Goal: Task Accomplishment & Management: Use online tool/utility

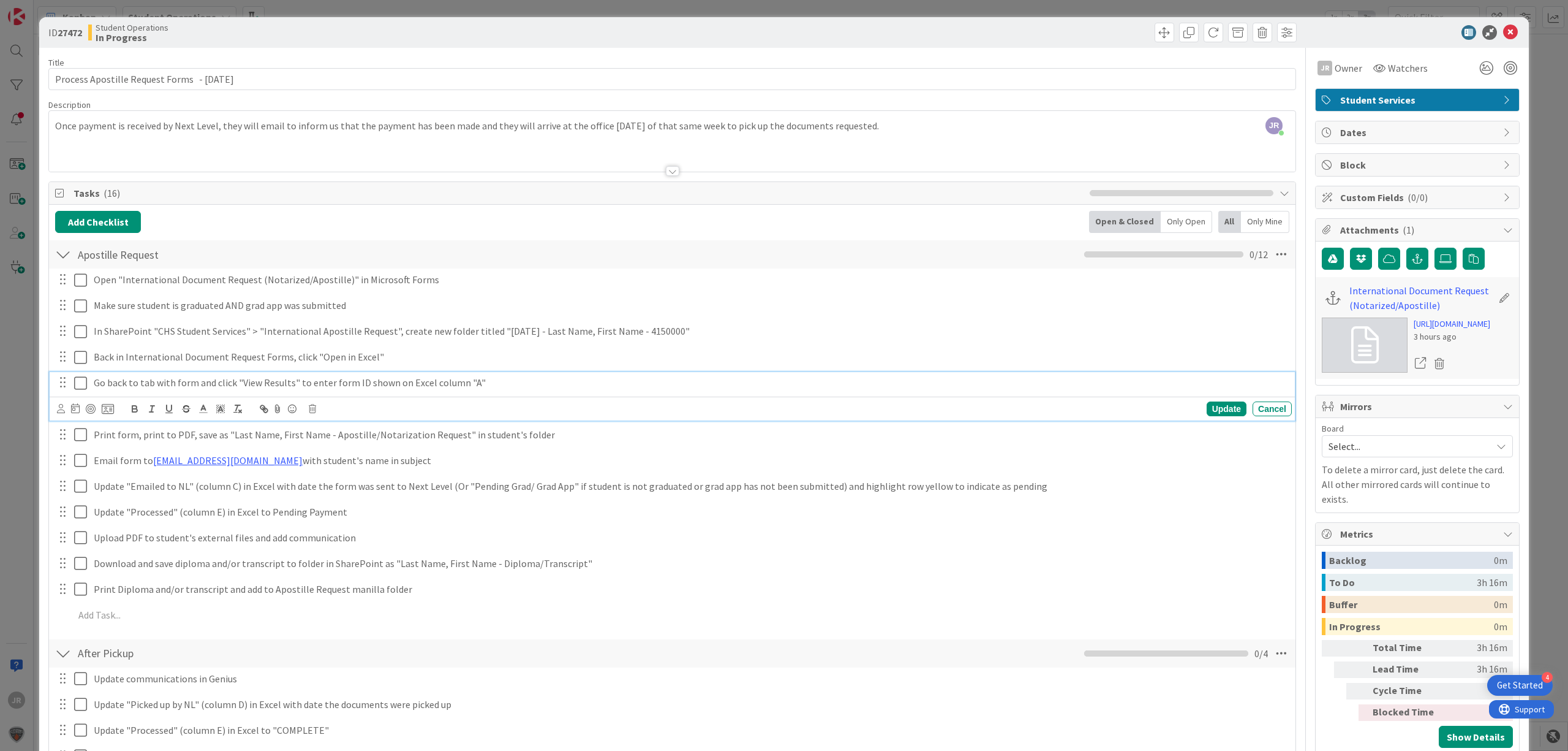
click at [463, 389] on p "Go back to tab with form and click "View Results" to enter form ID shown on Exc…" at bounding box center [690, 382] width 1193 height 14
click at [1154, 32] on span at bounding box center [1164, 32] width 19 height 19
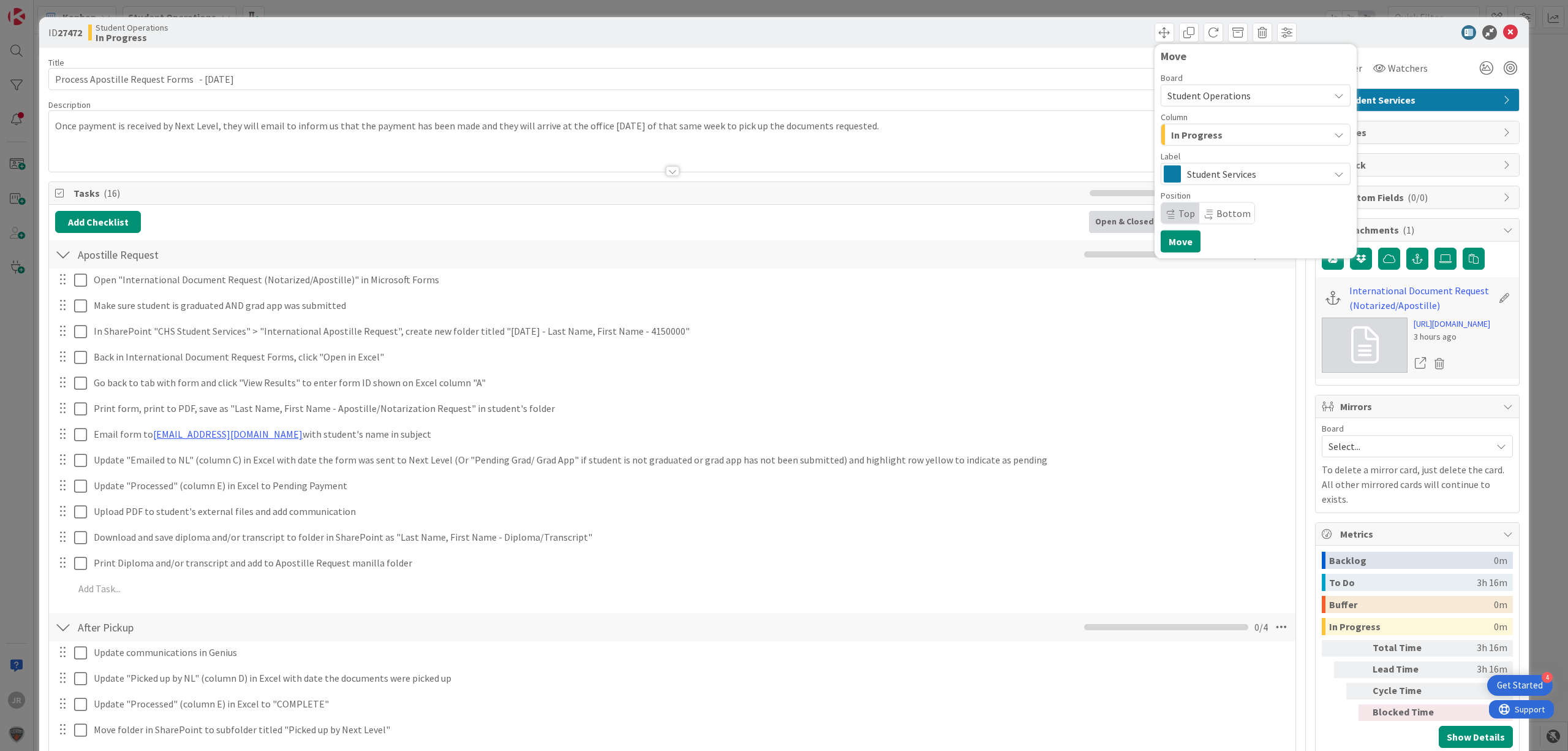
click at [1181, 138] on span "In Progress" at bounding box center [1197, 135] width 52 height 16
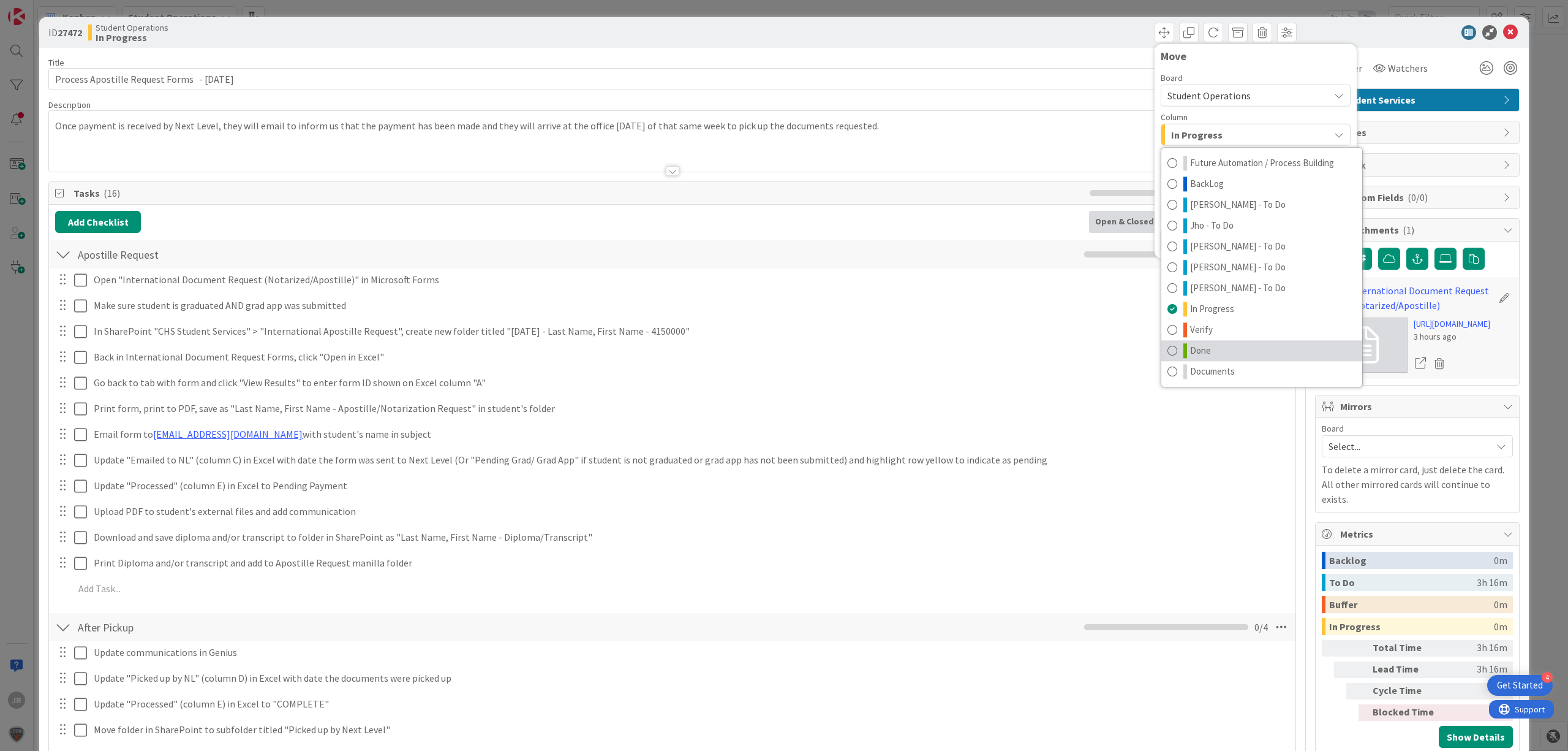
click at [1201, 356] on link "Done" at bounding box center [1262, 350] width 201 height 21
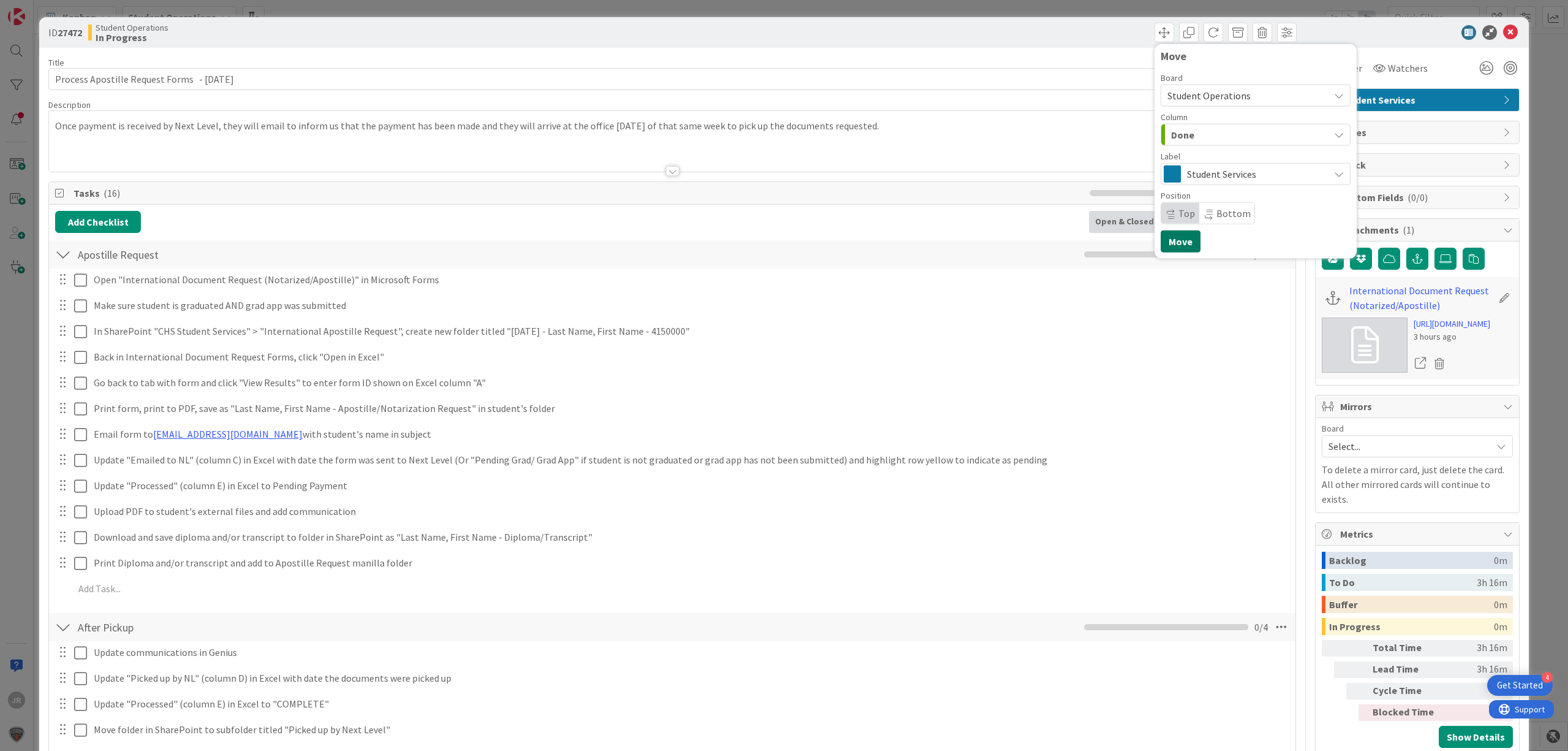
drag, startPoint x: 1165, startPoint y: 251, endPoint x: 1096, endPoint y: 205, distance: 82.9
click at [1164, 251] on button "Move" at bounding box center [1180, 241] width 40 height 22
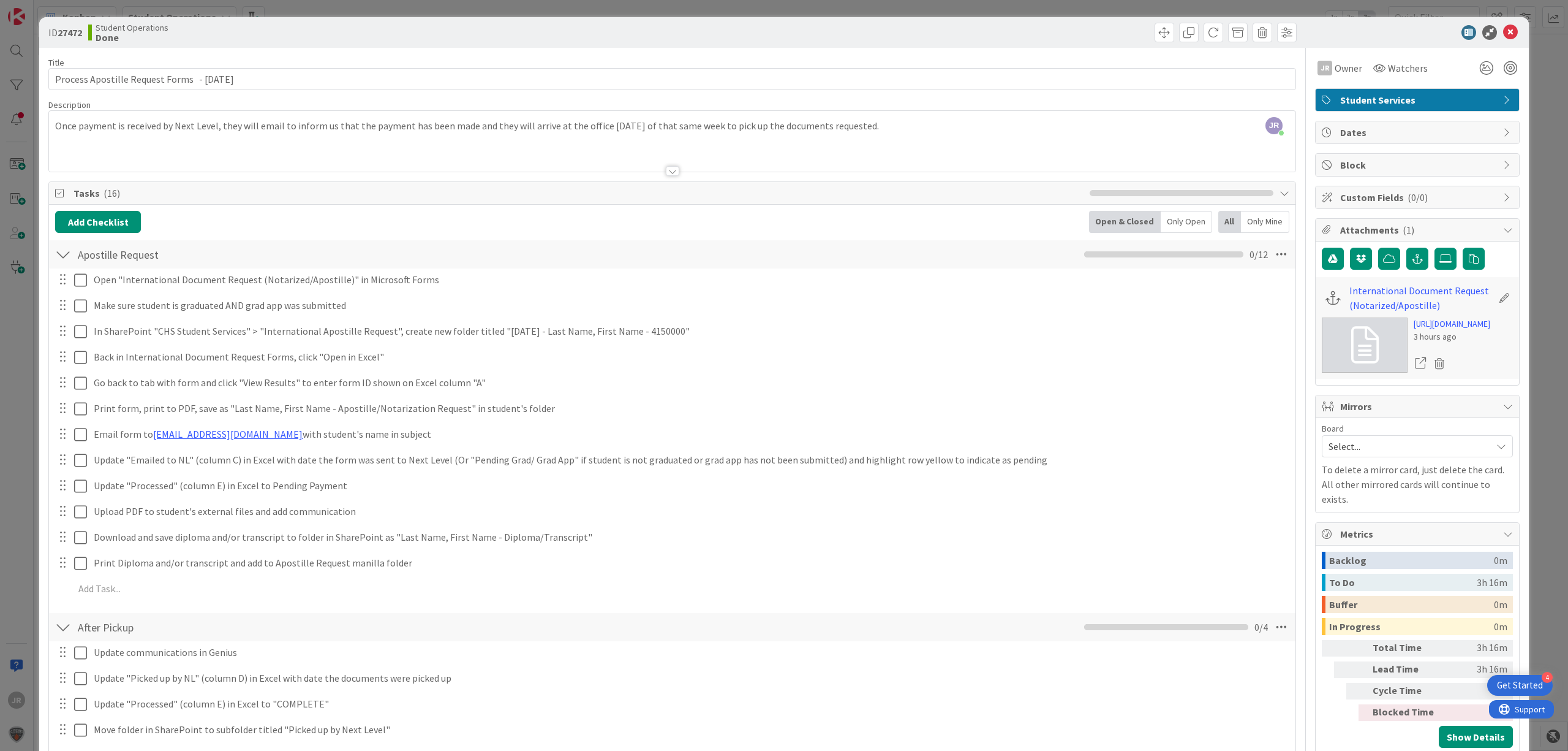
click at [1061, 8] on div "ID 27472 Student Operations Done Move Move Title 46 / 128 Process Apostille Req…" at bounding box center [784, 375] width 1568 height 751
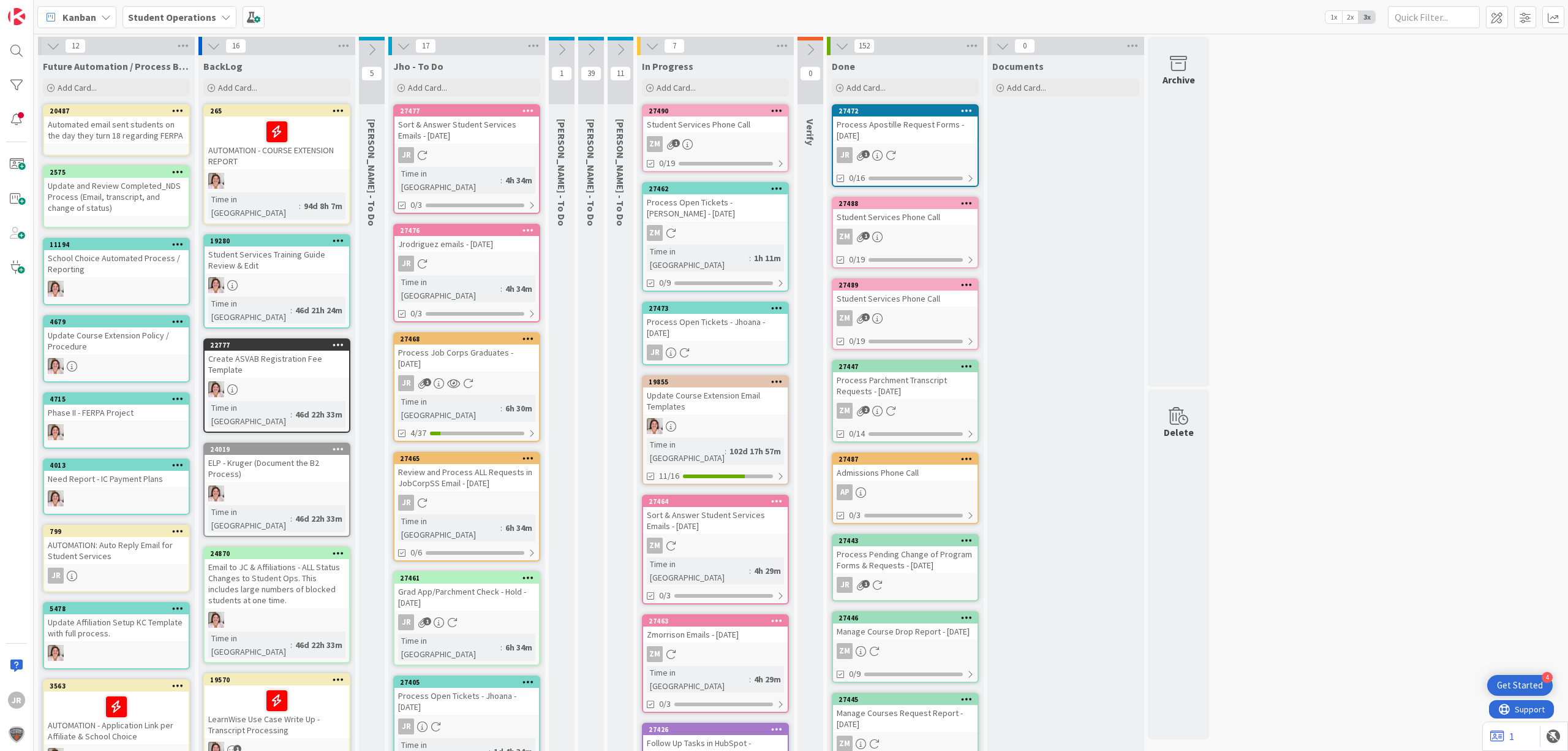
drag, startPoint x: 525, startPoint y: 611, endPoint x: 525, endPoint y: 618, distance: 7.0
click at [525, 677] on icon at bounding box center [528, 681] width 12 height 8
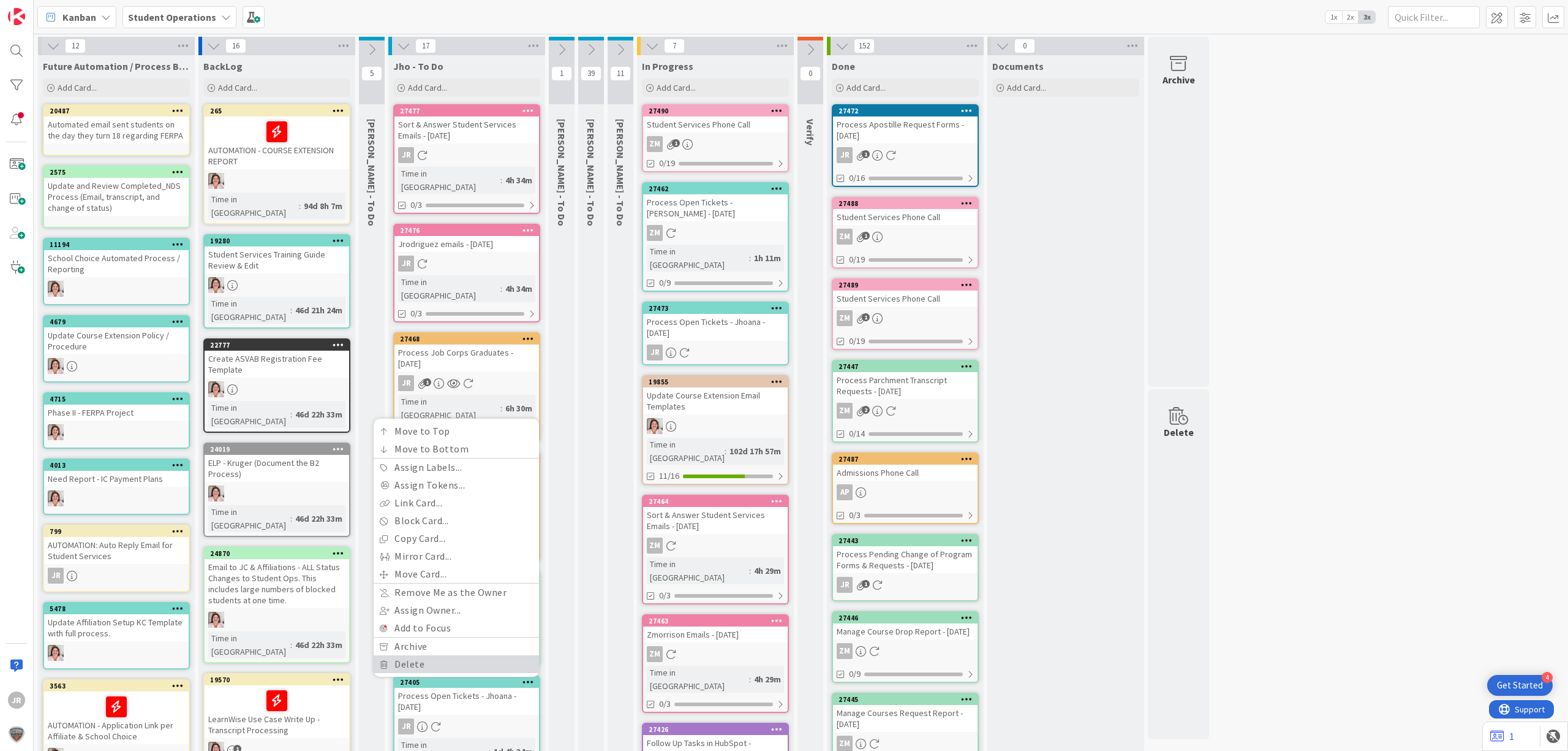
click at [466, 655] on link "Delete" at bounding box center [457, 663] width 166 height 18
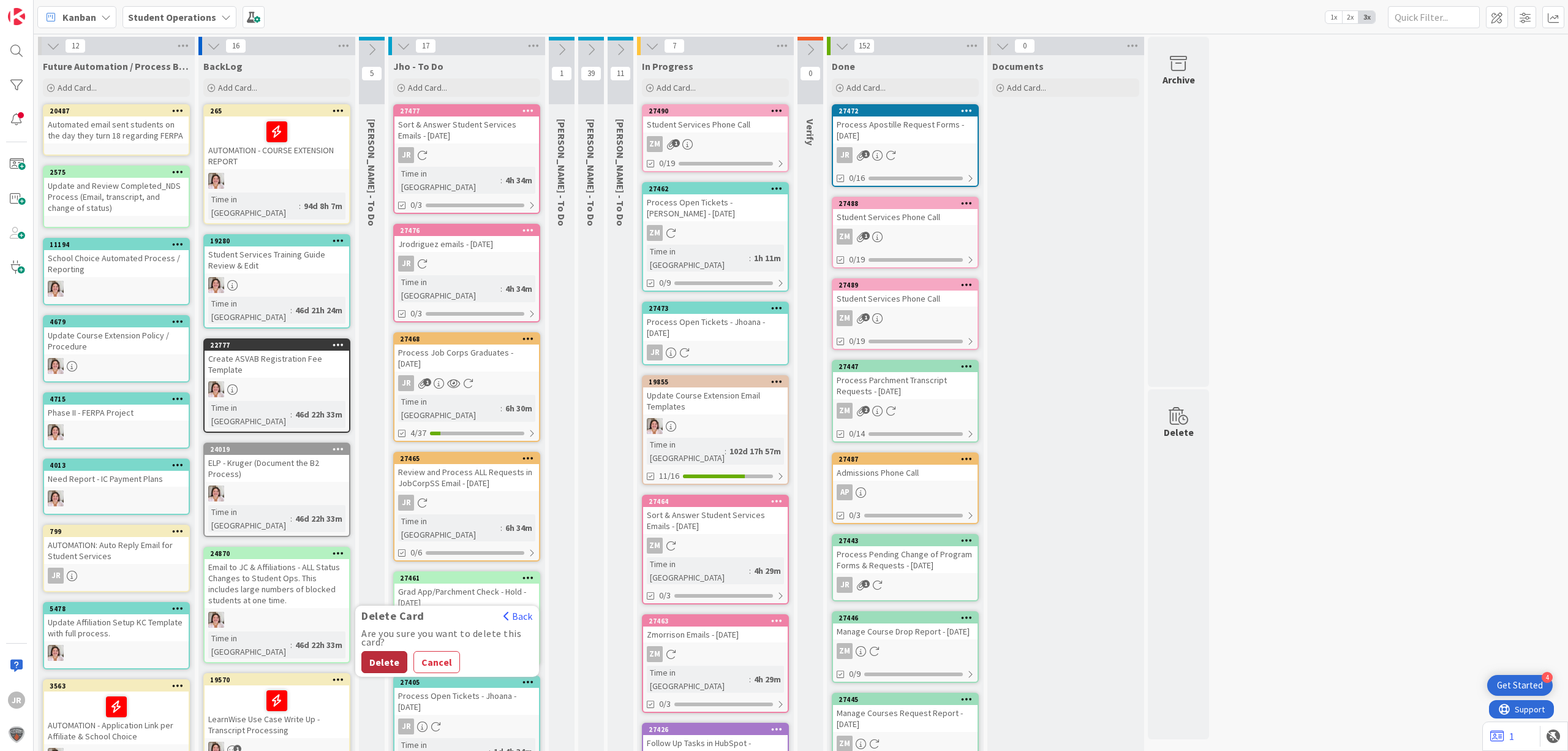
click at [396, 651] on button "Delete" at bounding box center [384, 662] width 46 height 22
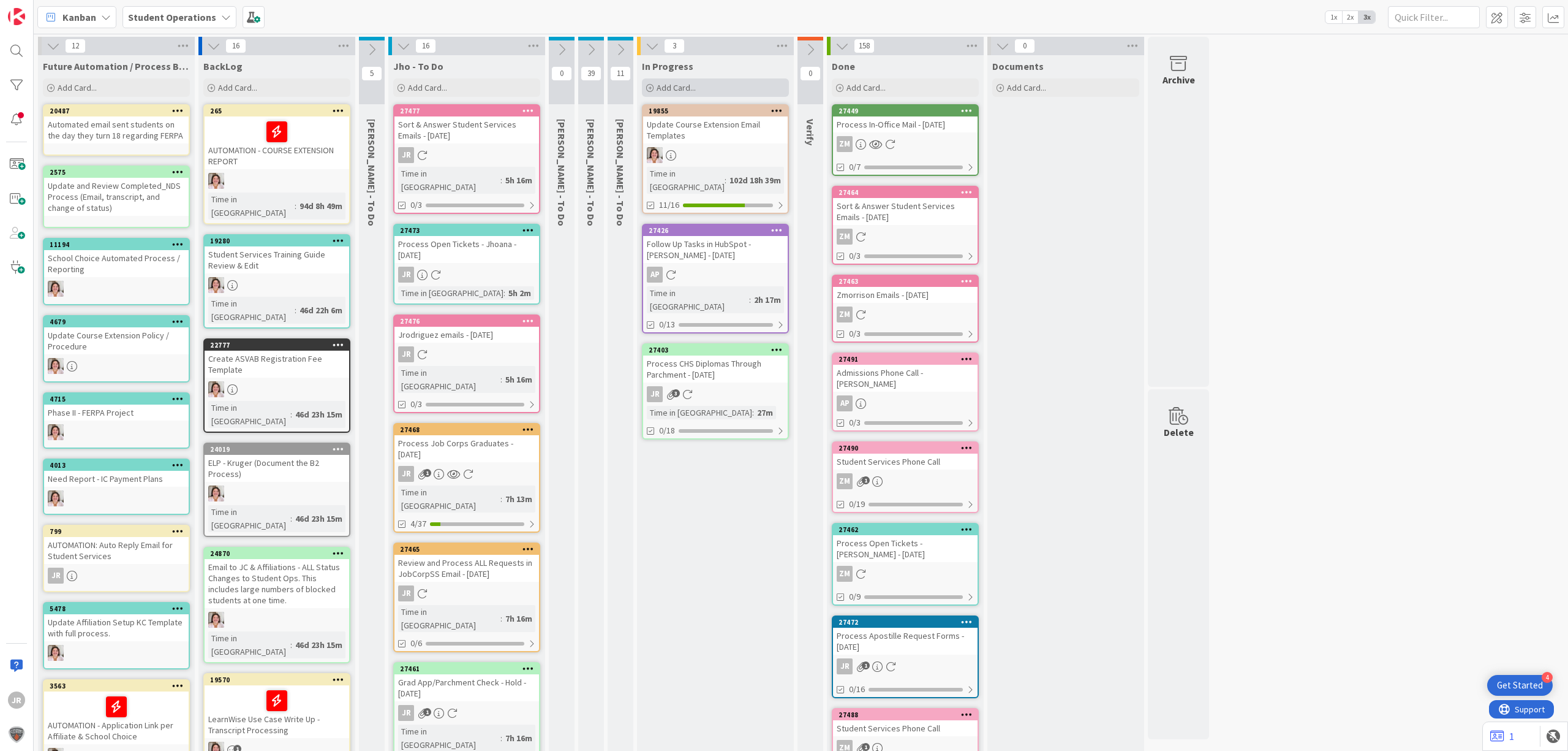
click at [710, 88] on div "Add Card..." at bounding box center [716, 88] width 147 height 18
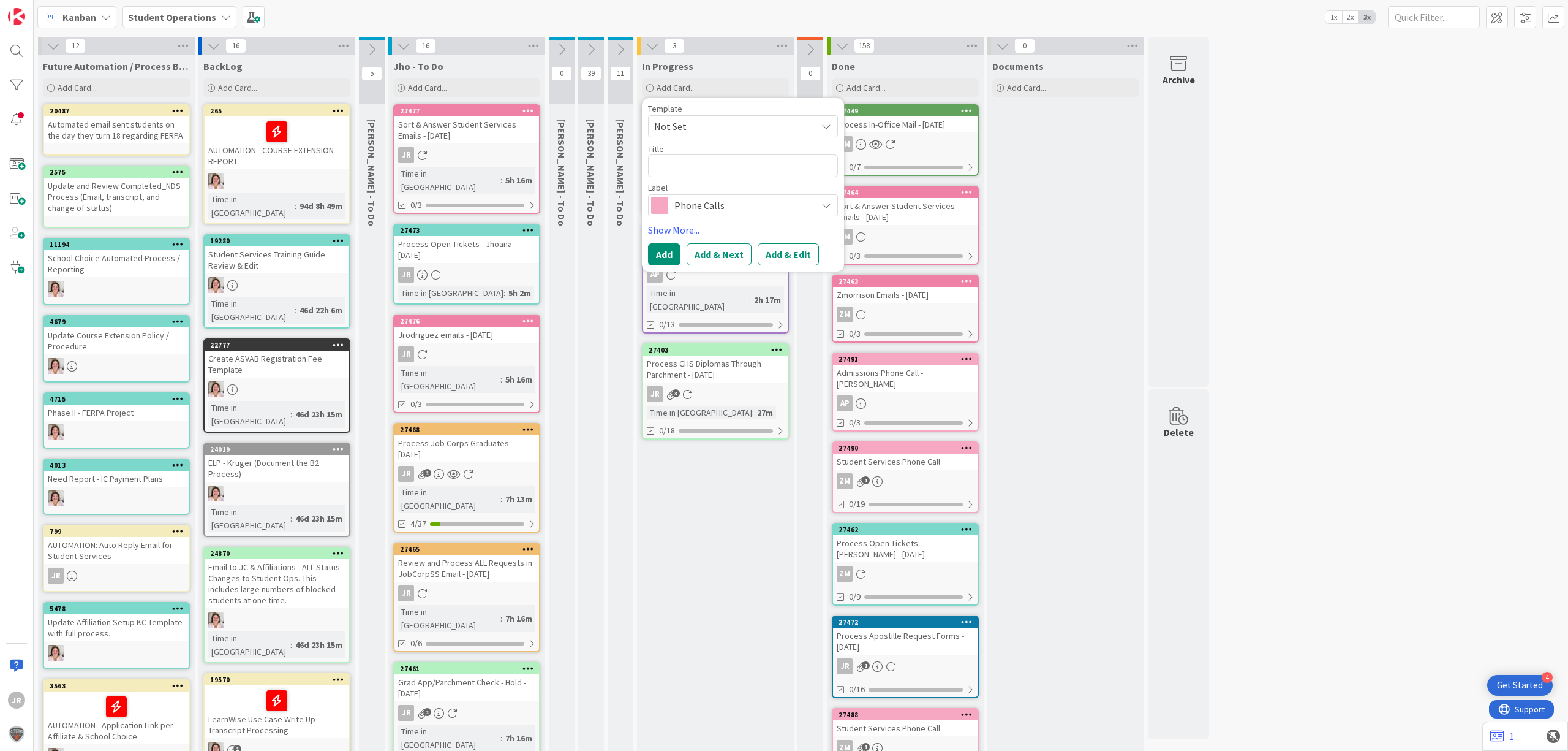
click at [707, 127] on span "Not Set" at bounding box center [731, 125] width 153 height 16
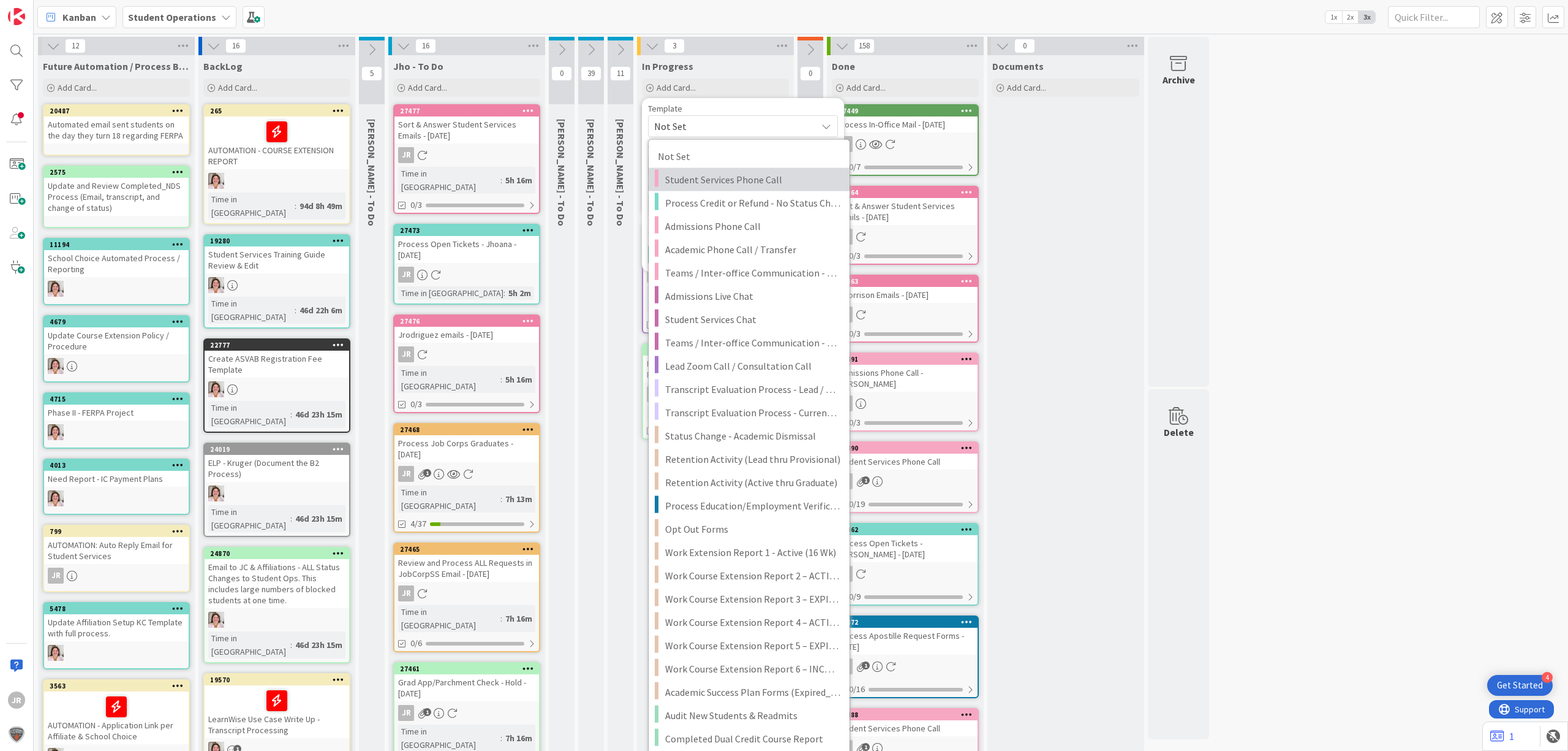
click at [728, 170] on link "Student Services Phone Call" at bounding box center [749, 179] width 201 height 23
type textarea "x"
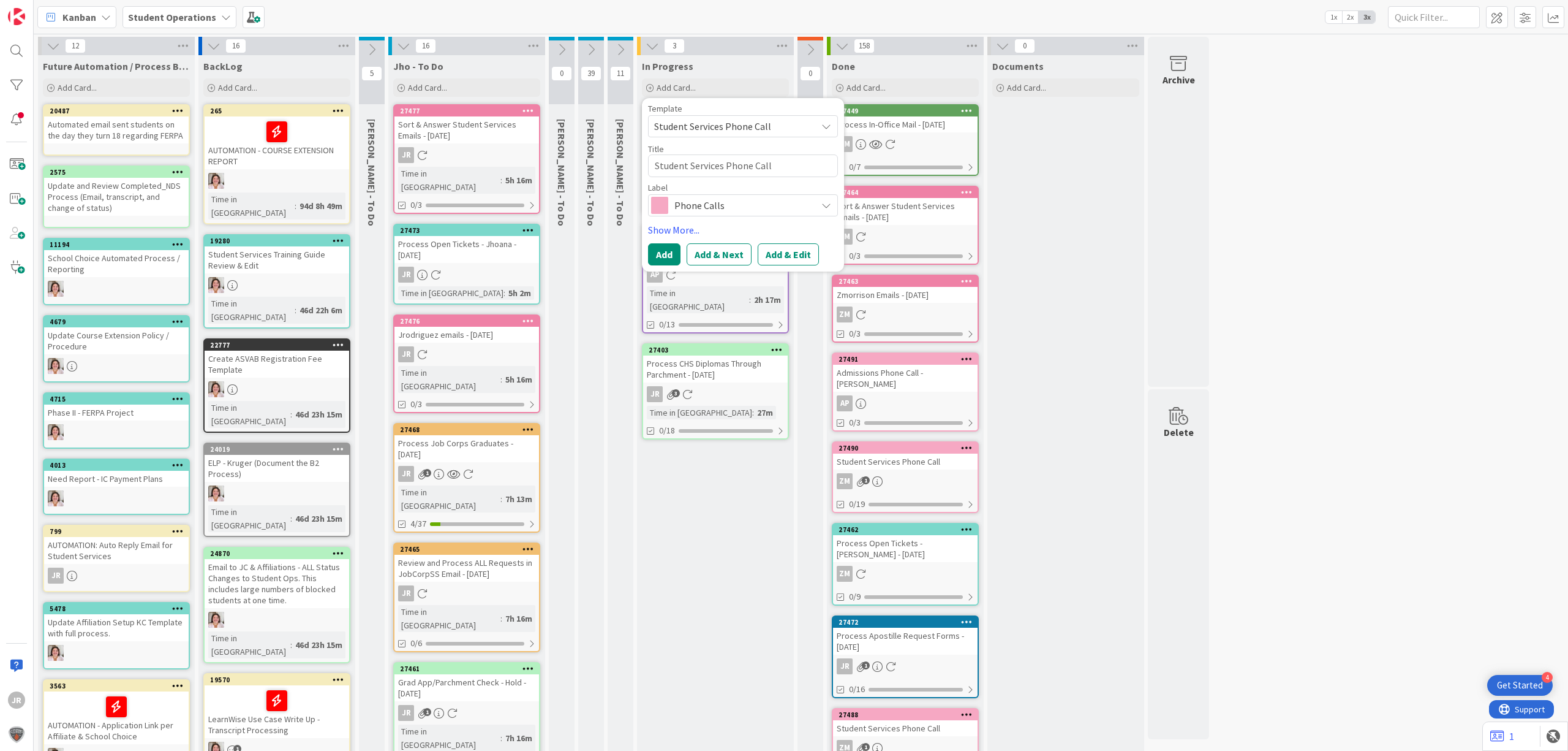
click at [800, 259] on button "Add & Edit" at bounding box center [789, 254] width 61 height 22
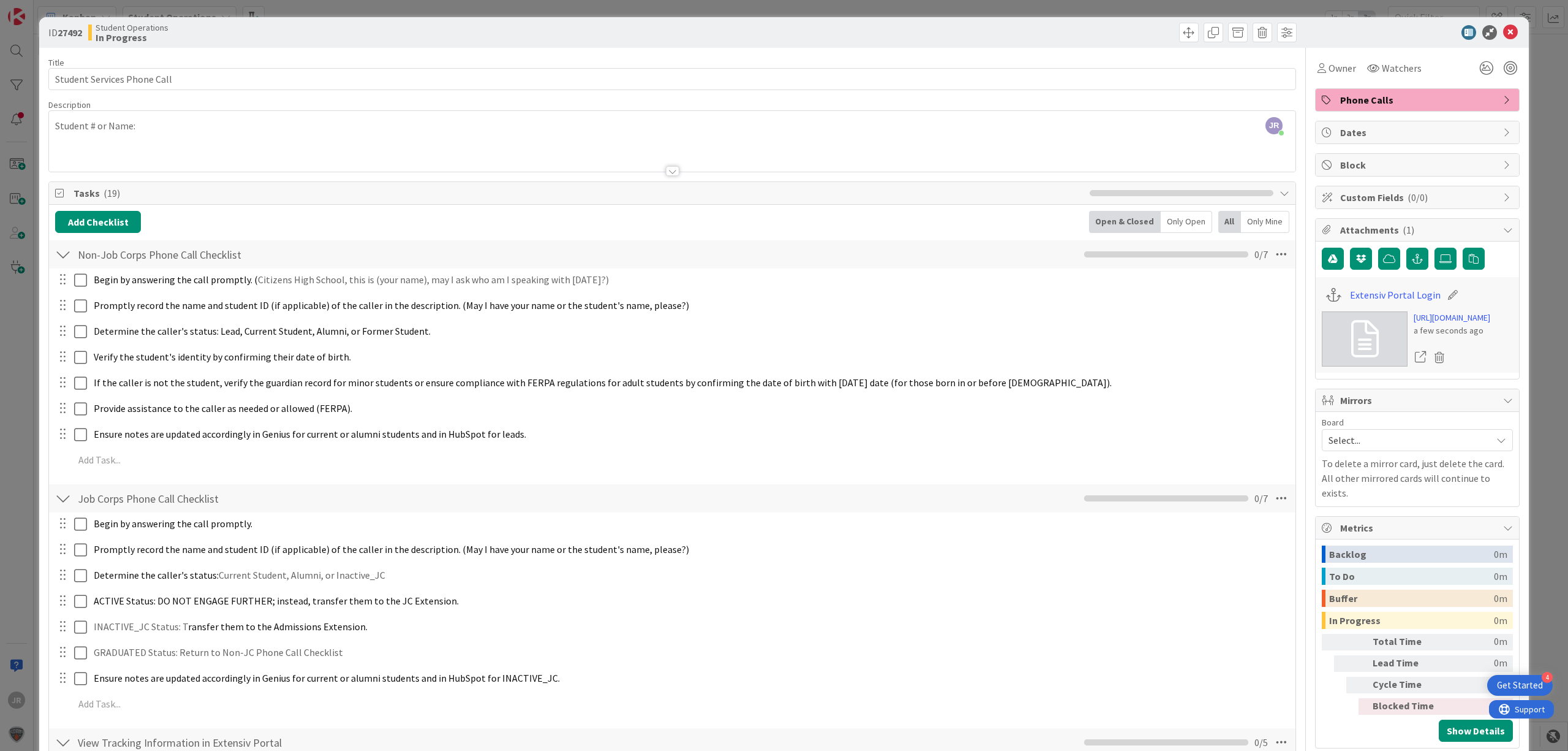
click at [253, 130] on div "JR [PERSON_NAME] just joined Student # or Name:" at bounding box center [672, 141] width 1246 height 61
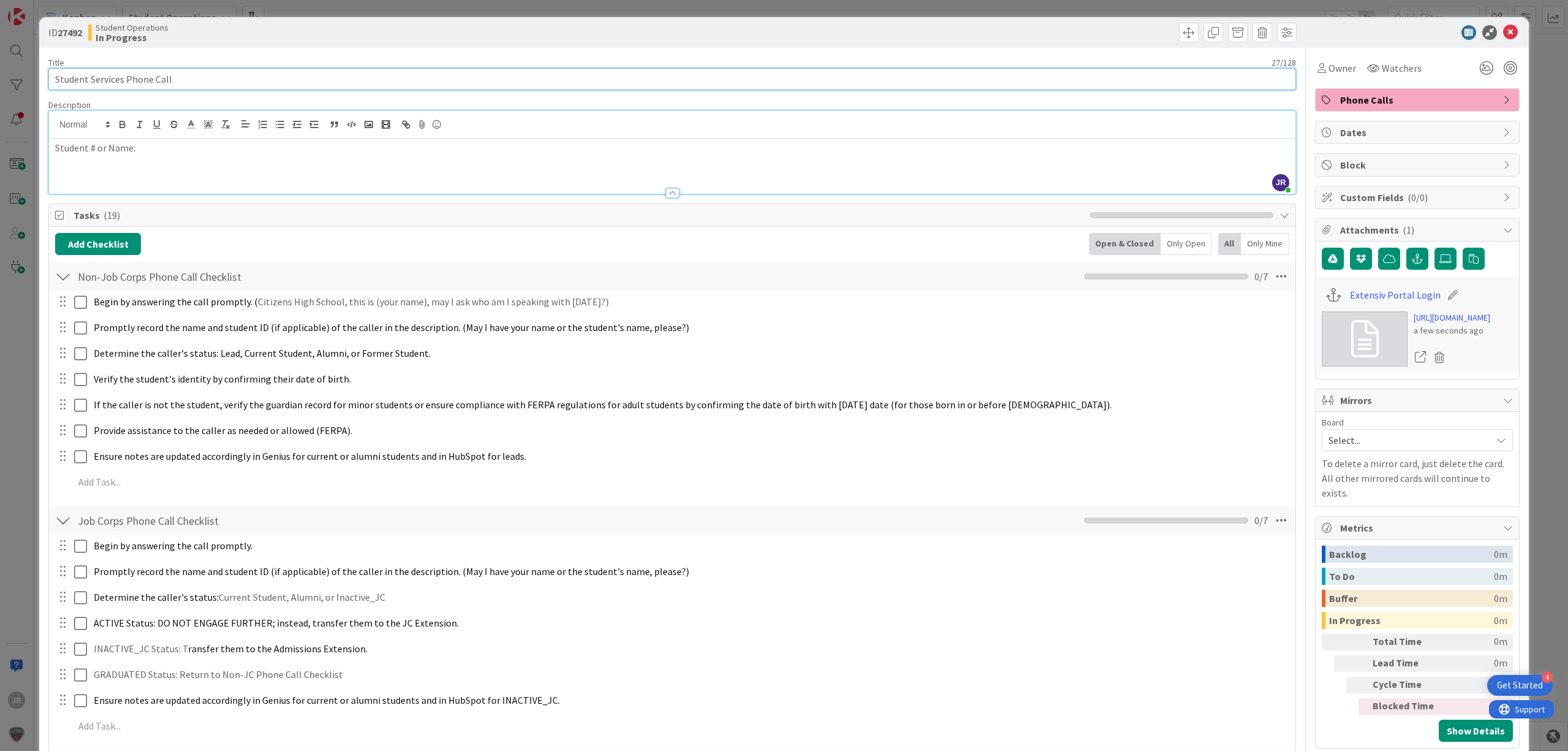
click at [216, 87] on input "Student Services Phone Call" at bounding box center [673, 79] width 1247 height 22
type input "Student Services Phone Call - [PERSON_NAME]"
